Goal: Navigation & Orientation: Find specific page/section

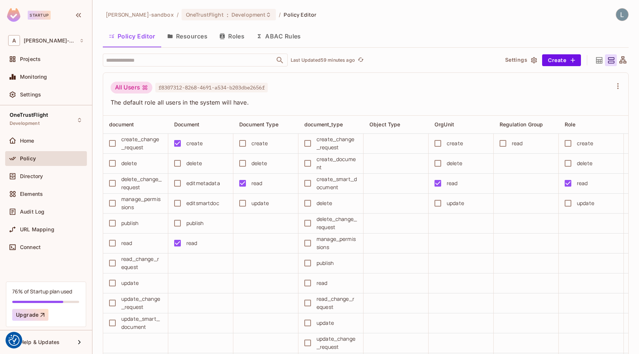
scroll to position [0, 516]
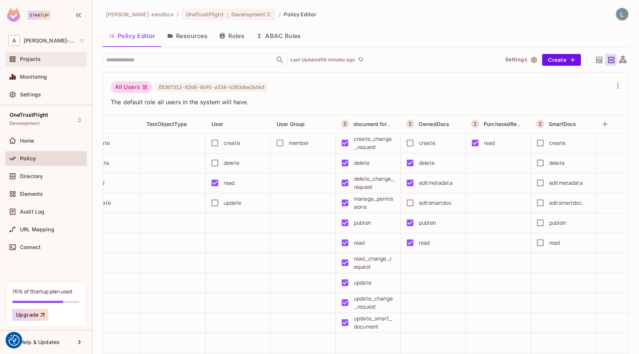
click at [49, 59] on div "Projects" at bounding box center [52, 59] width 64 height 6
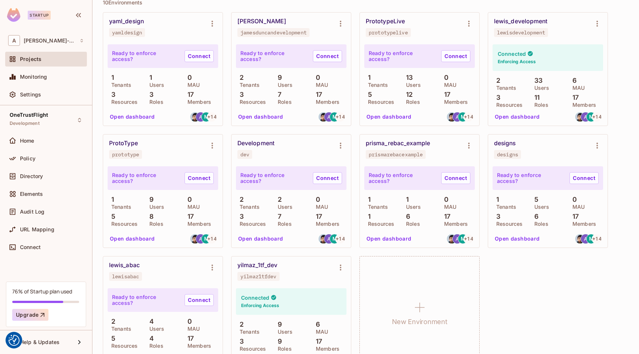
scroll to position [409, 0]
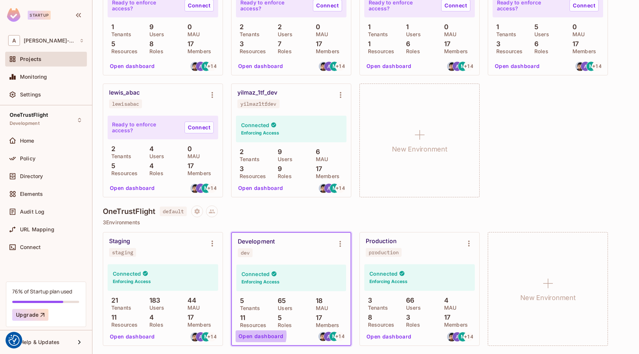
click at [260, 335] on button "Open dashboard" at bounding box center [261, 337] width 51 height 12
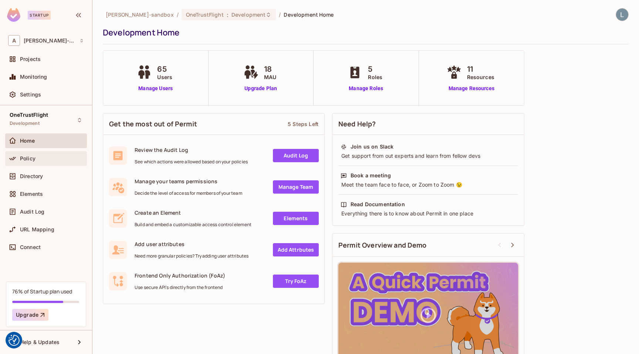
click at [46, 157] on div "Policy" at bounding box center [52, 159] width 64 height 6
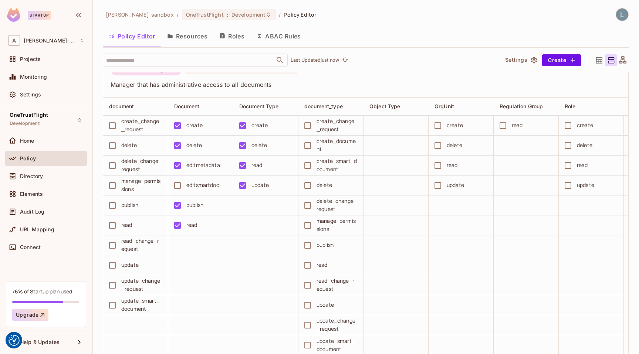
scroll to position [330, 0]
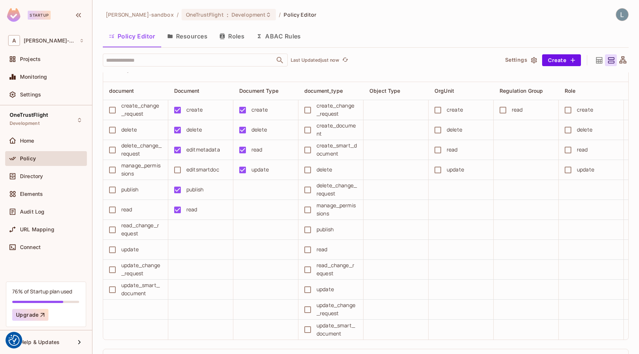
scroll to position [347, 0]
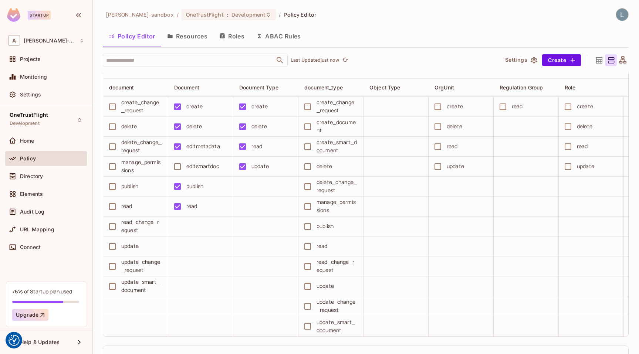
click at [280, 38] on button "ABAC Rules" at bounding box center [278, 36] width 57 height 18
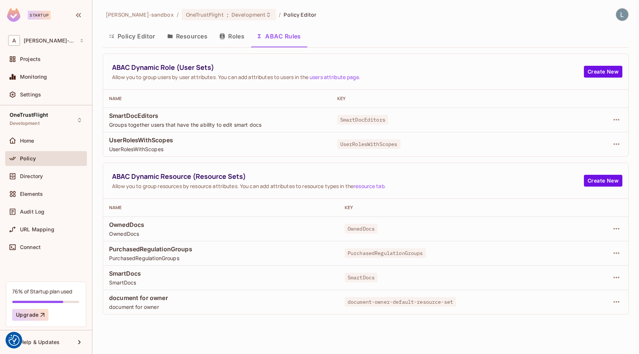
click at [185, 304] on span "document for owner" at bounding box center [221, 307] width 224 height 7
